Goal: Task Accomplishment & Management: Use online tool/utility

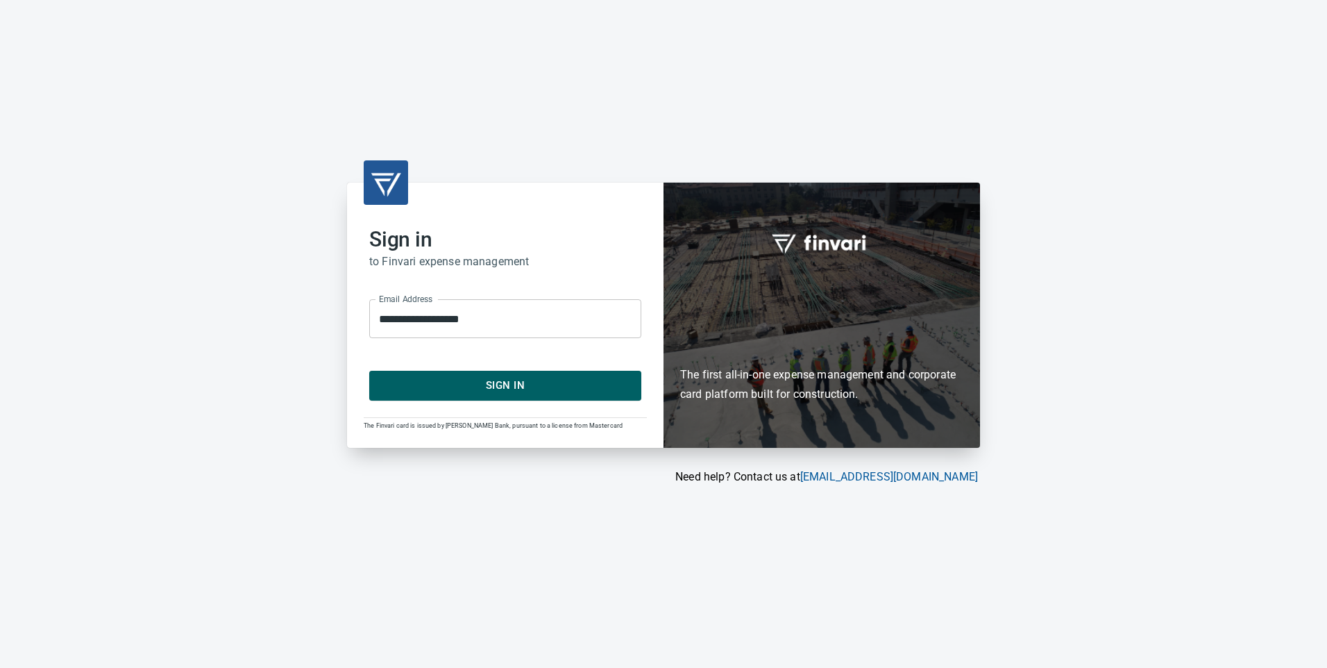
click at [512, 388] on span "Sign In" at bounding box center [506, 385] width 242 height 18
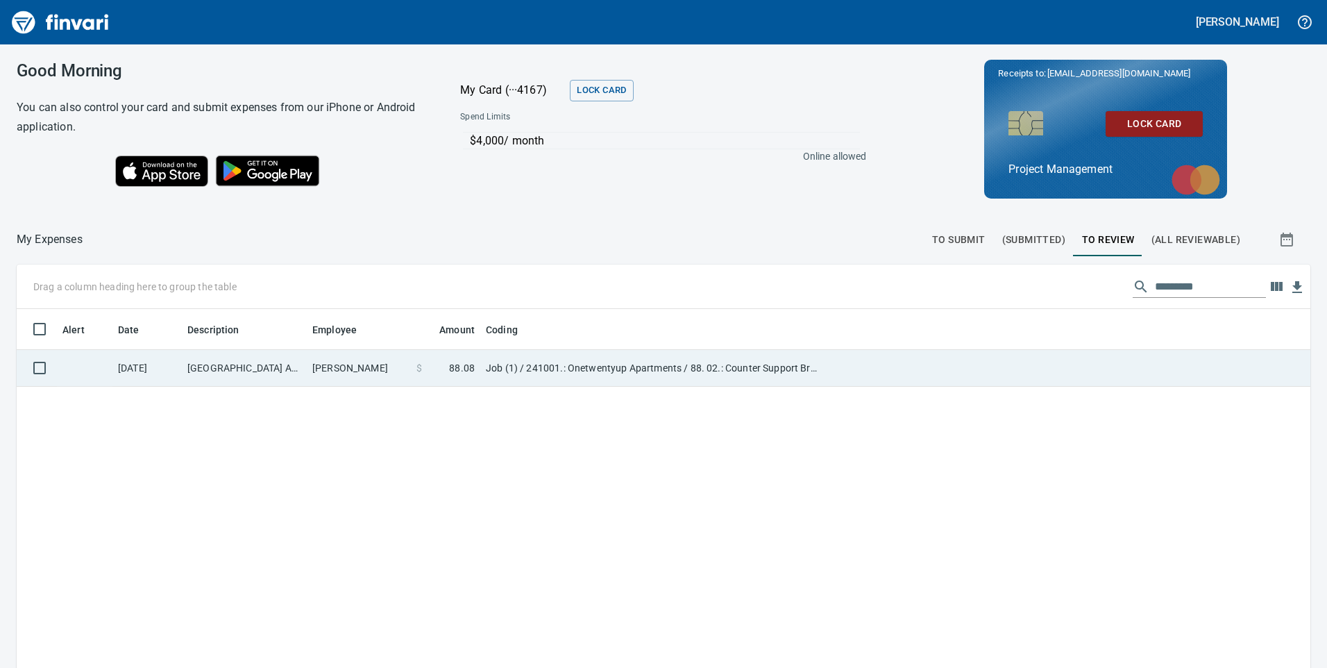
scroll to position [1, 1]
click at [255, 359] on td "Cascade Village Ace Ha Vancouver WA" at bounding box center [244, 368] width 125 height 37
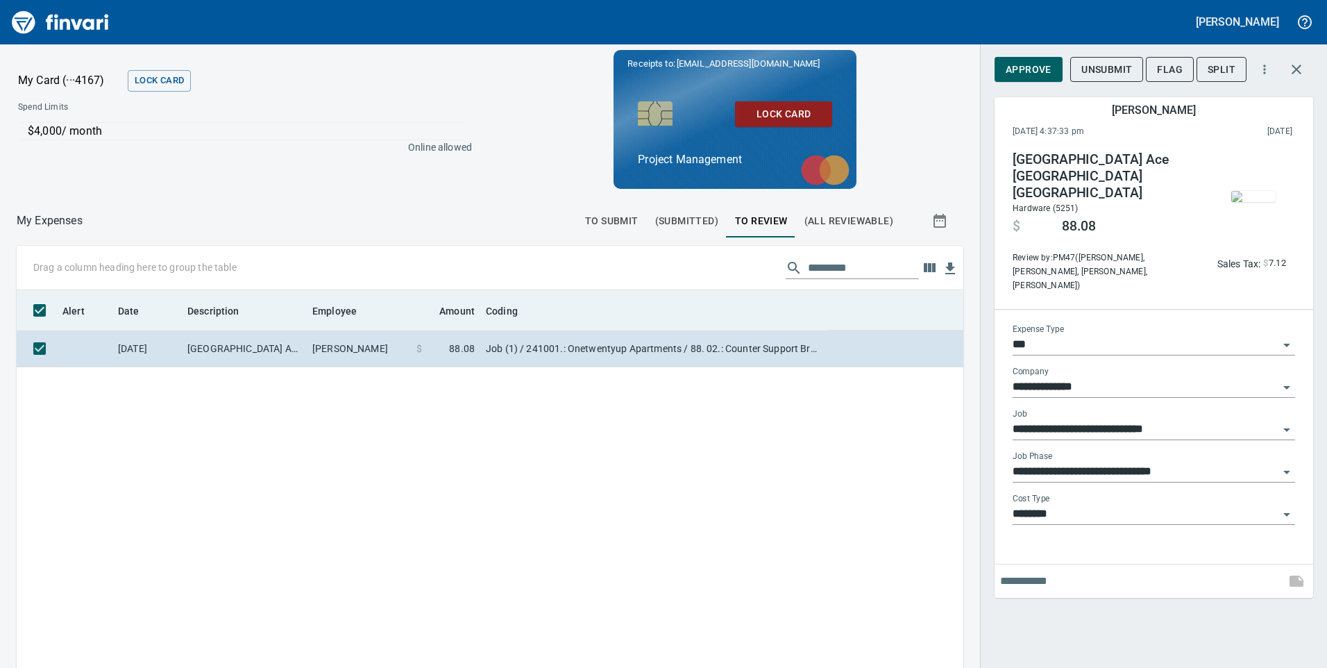
scroll to position [505, 926]
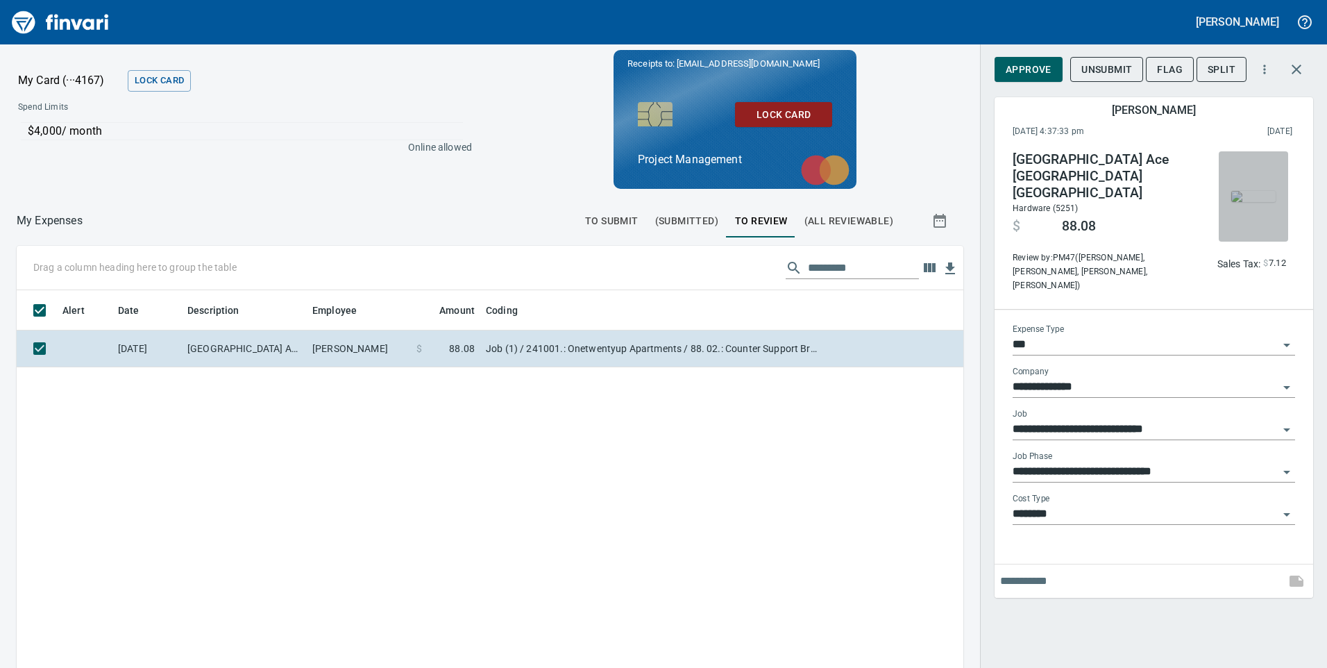
click at [1270, 202] on img "button" at bounding box center [1254, 196] width 44 height 11
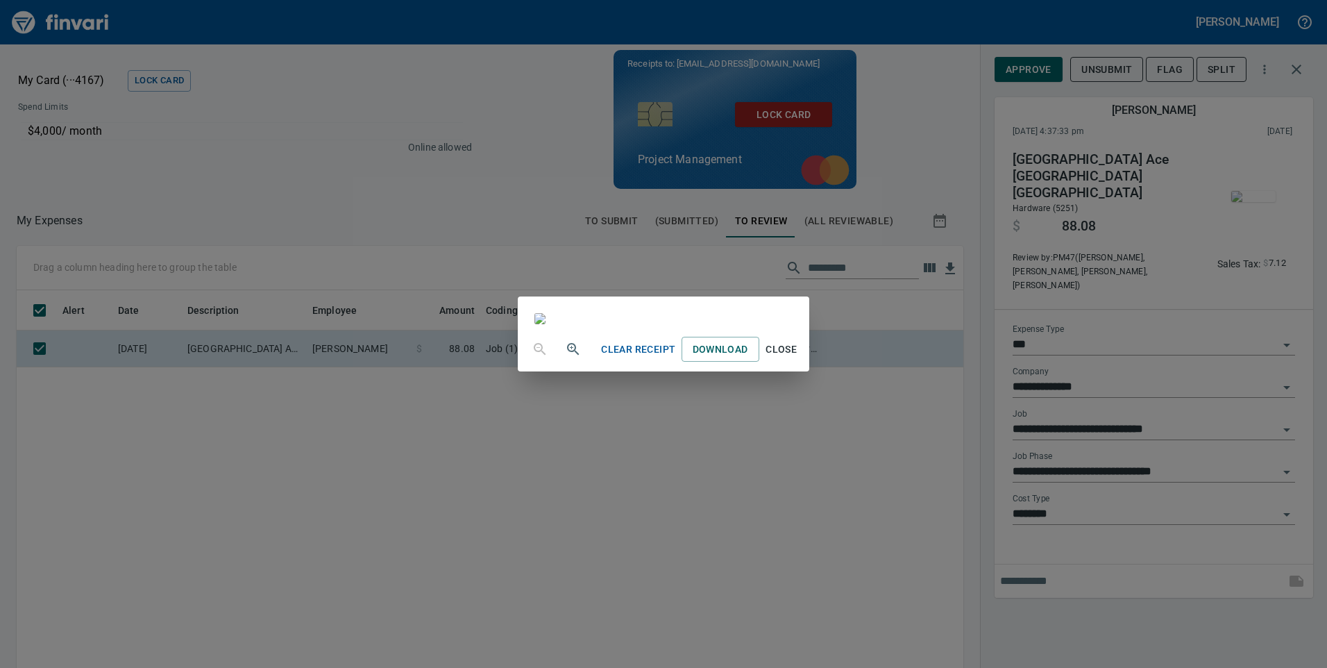
click at [1091, 615] on div "Clear Receipt Download Close" at bounding box center [663, 334] width 1327 height 668
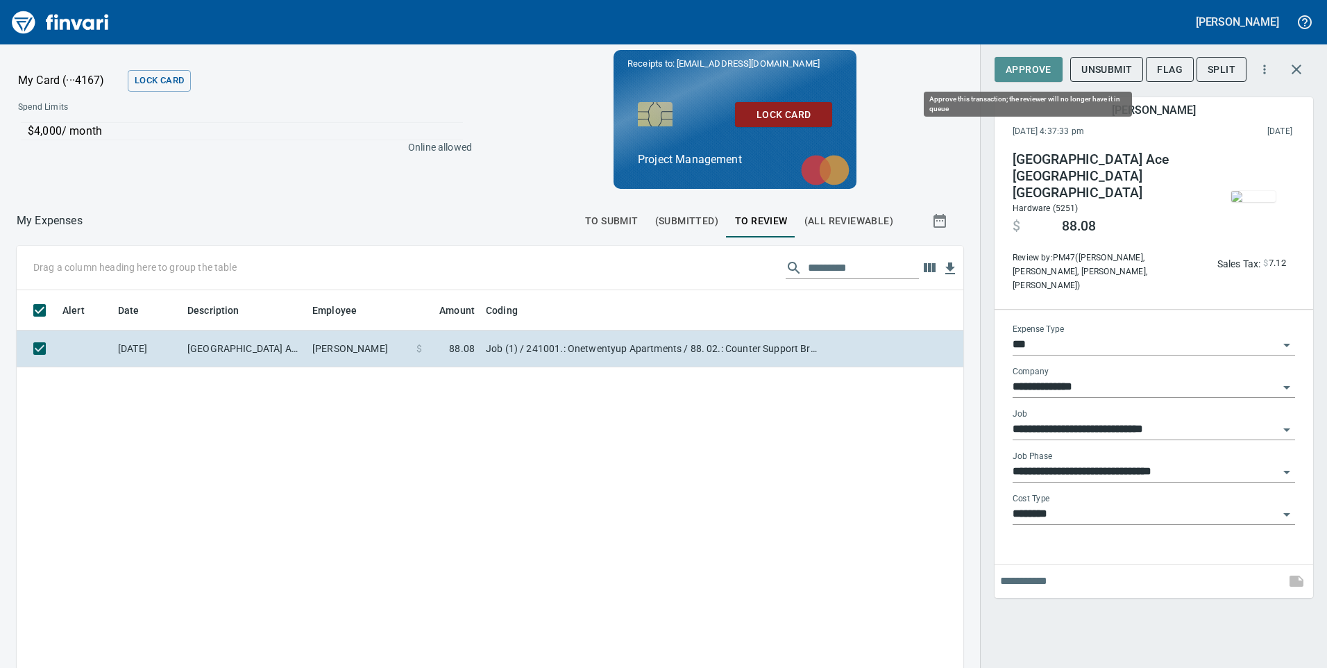
click at [1037, 73] on span "Approve" at bounding box center [1029, 69] width 46 height 17
